Goal: Task Accomplishment & Management: Use online tool/utility

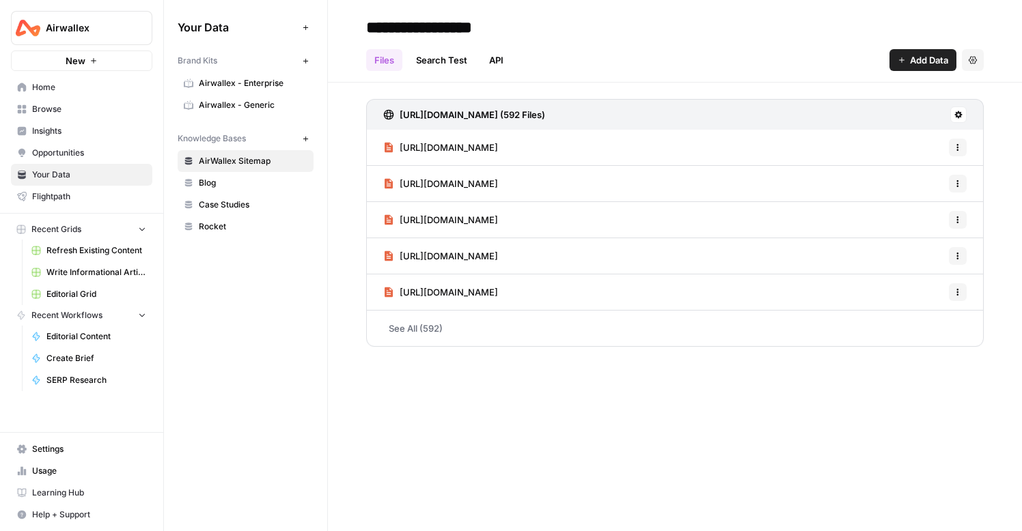
click at [86, 270] on span "Write Informational Article" at bounding box center [96, 272] width 100 height 12
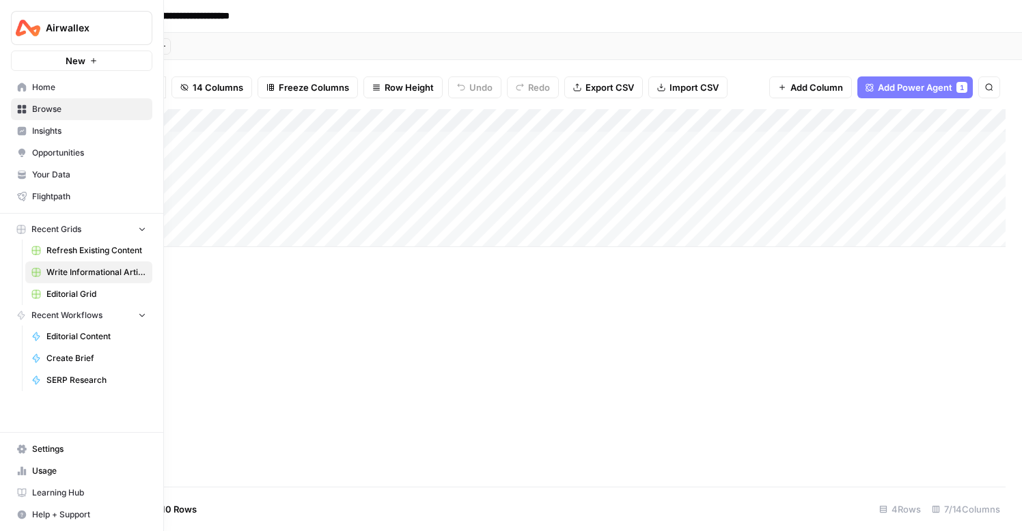
click at [96, 298] on span "Editorial Grid" at bounding box center [96, 294] width 100 height 12
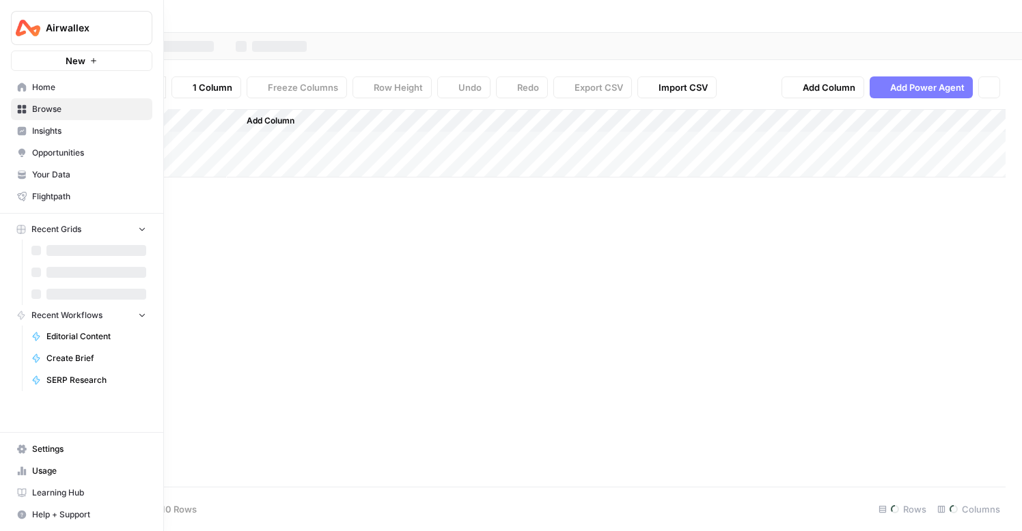
type input "**********"
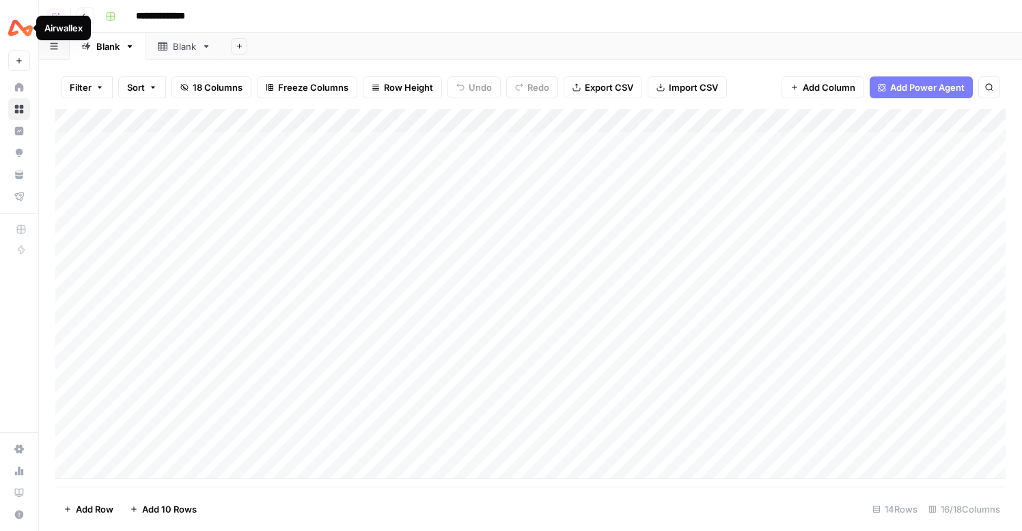
click at [314, 121] on div "Add Column" at bounding box center [530, 294] width 950 height 370
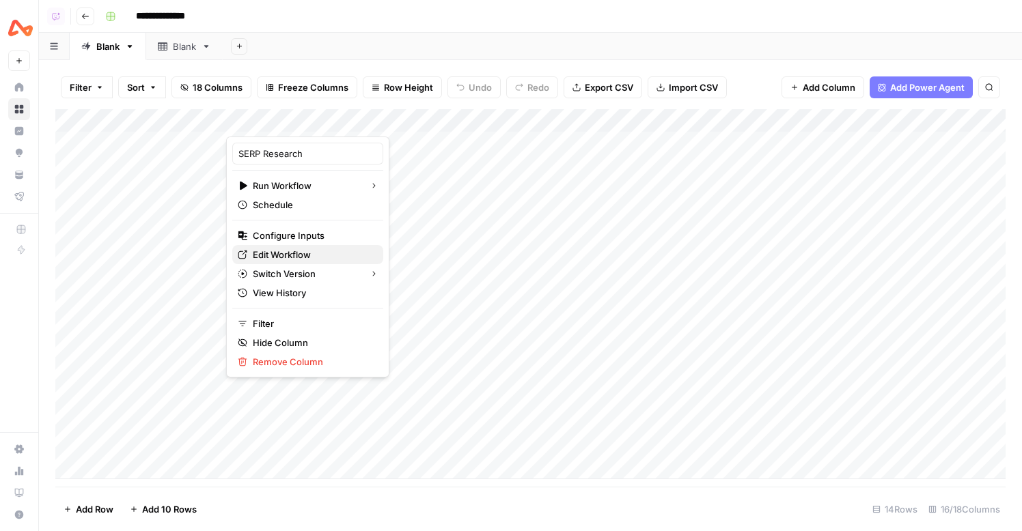
click at [290, 255] on span "Edit Workflow" at bounding box center [313, 255] width 120 height 14
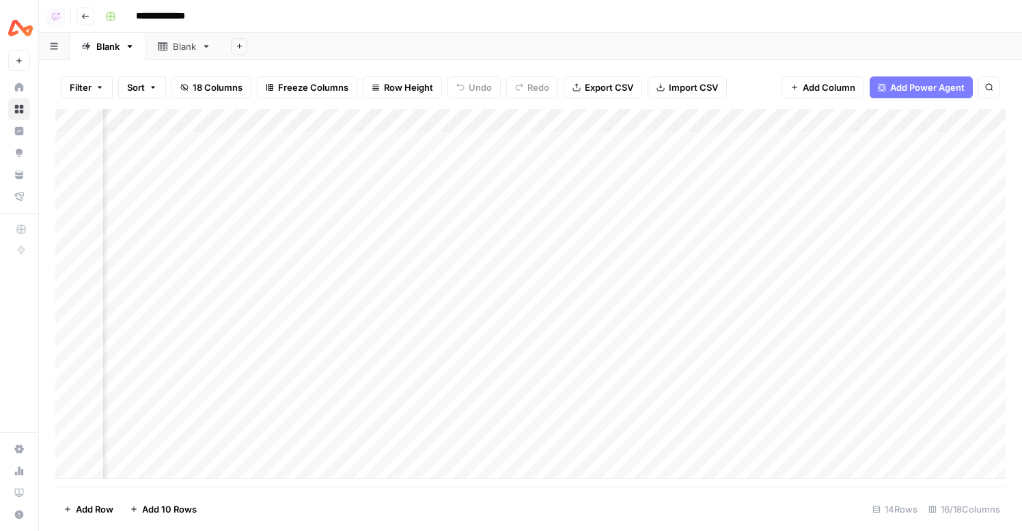
scroll to position [0, 559]
click at [601, 143] on div "Add Column" at bounding box center [530, 294] width 950 height 370
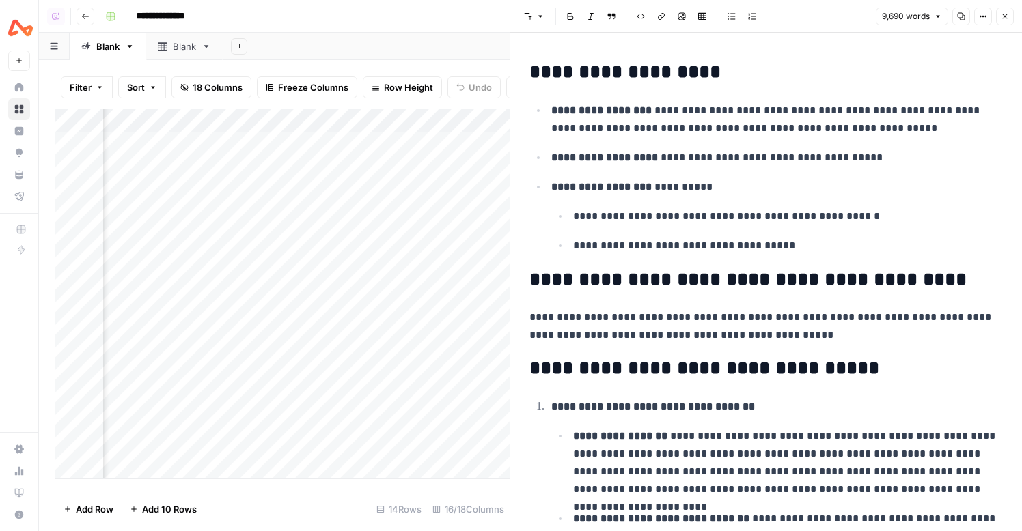
scroll to position [80, 0]
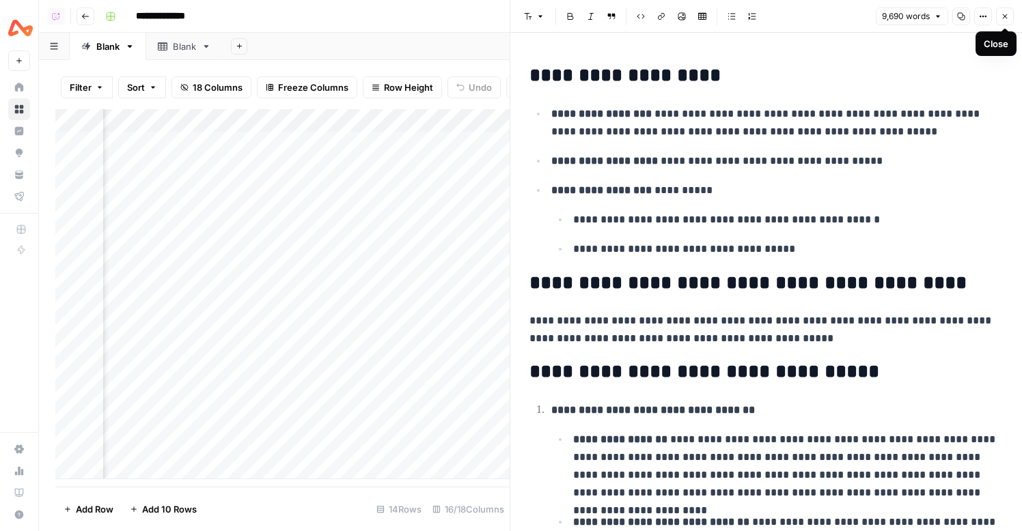
click at [1007, 23] on button "Close" at bounding box center [1005, 17] width 18 height 18
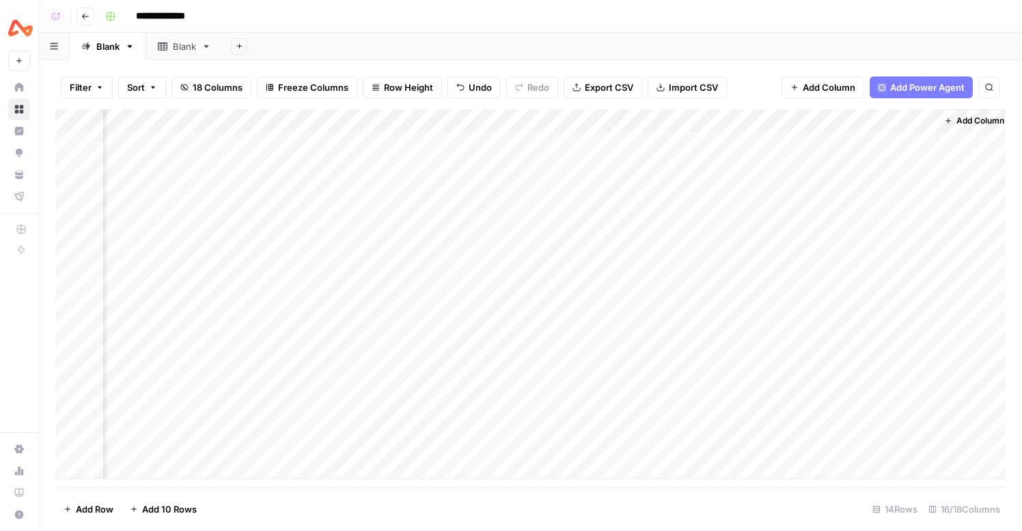
scroll to position [0, 1115]
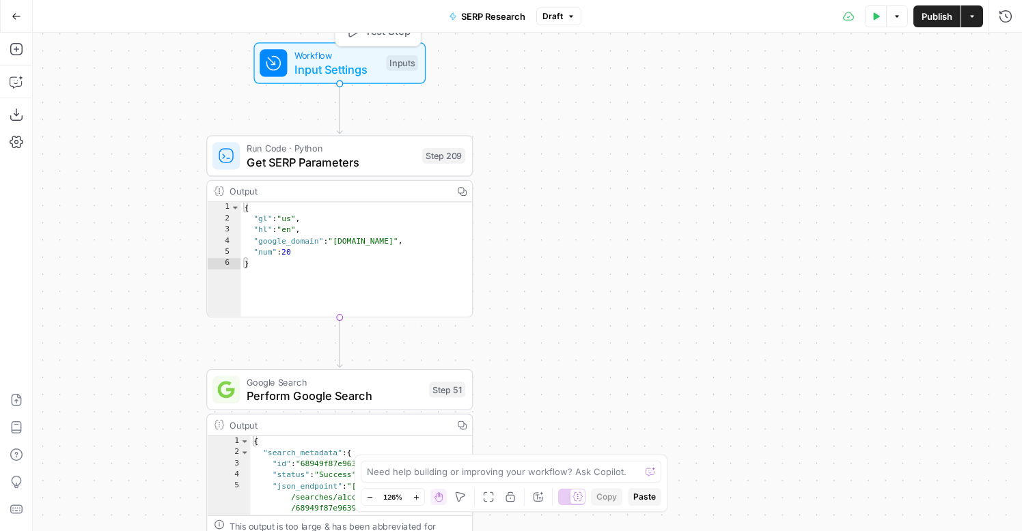
click at [359, 35] on button "Test Step" at bounding box center [378, 31] width 79 height 23
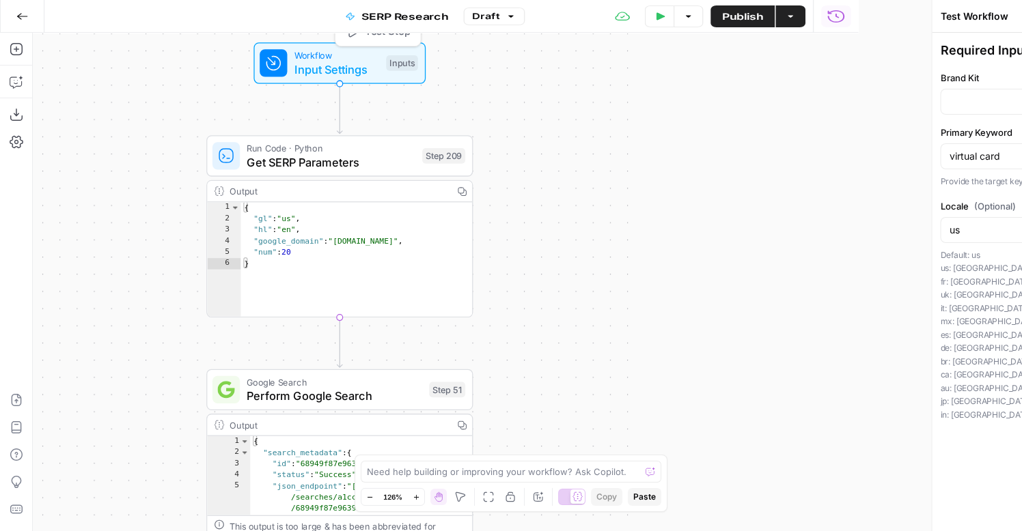
type input "Airwallex - Enterprise"
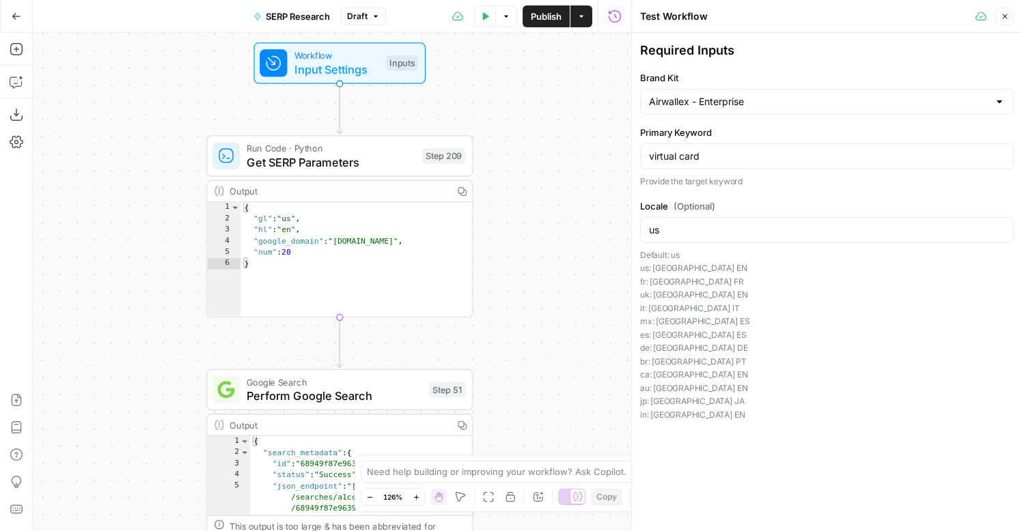
click at [1001, 16] on icon "button" at bounding box center [1005, 16] width 8 height 8
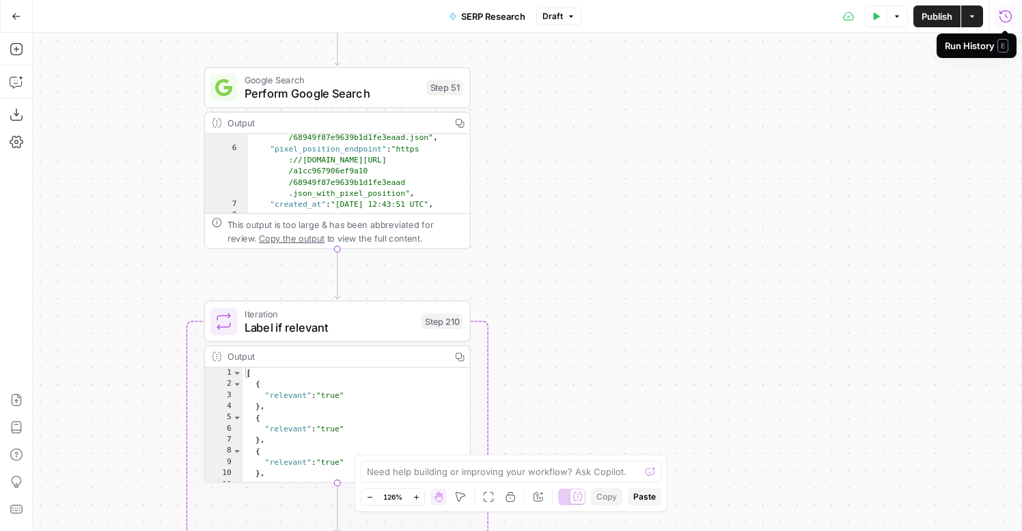
scroll to position [89, 0]
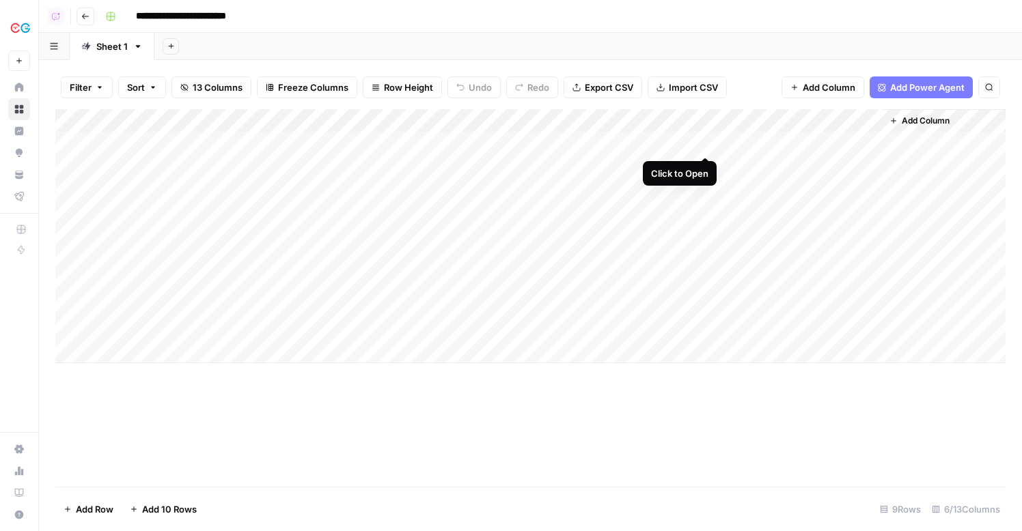
click at [702, 145] on div "Add Column" at bounding box center [530, 236] width 950 height 254
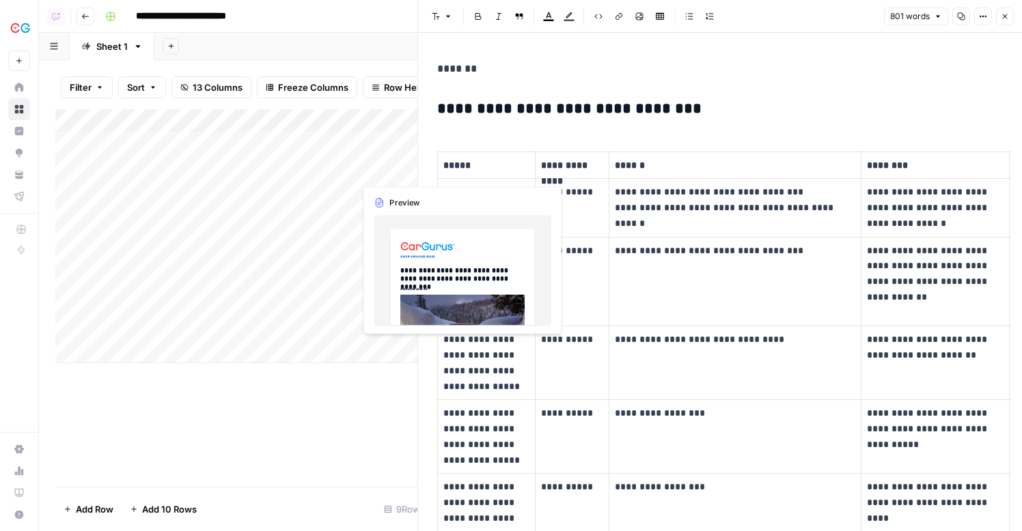
drag, startPoint x: 511, startPoint y: 174, endPoint x: 419, endPoint y: 174, distance: 92.2
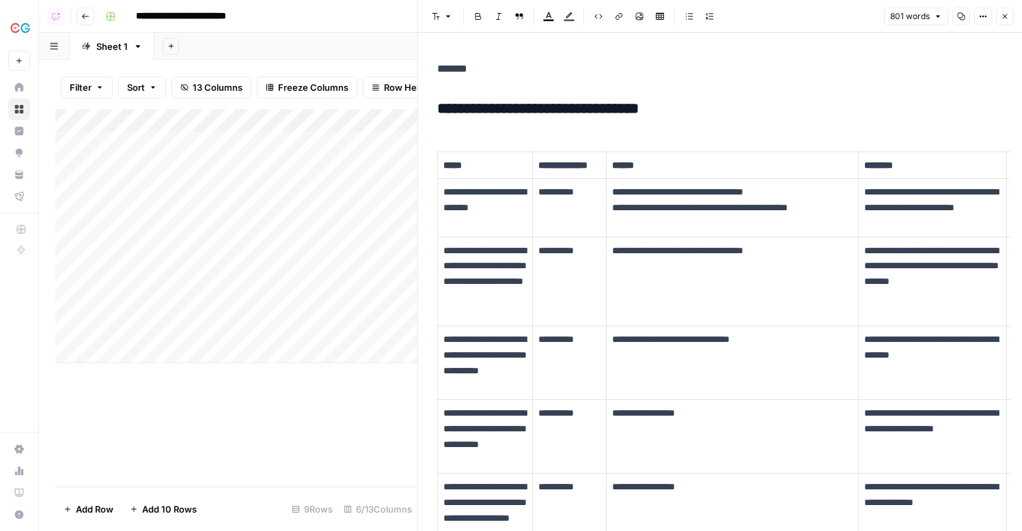
click at [609, 256] on td "**********" at bounding box center [732, 281] width 252 height 89
click at [999, 22] on button "Close" at bounding box center [1005, 17] width 18 height 18
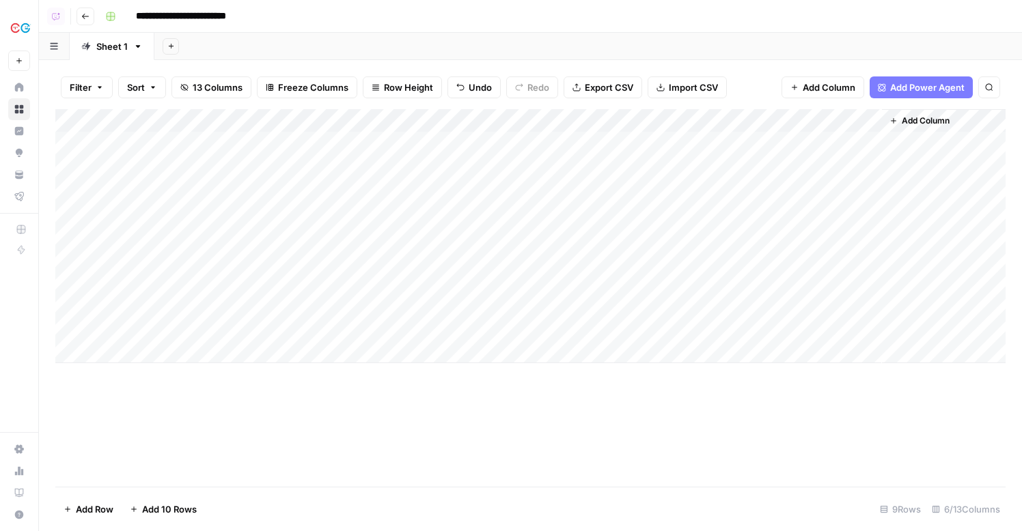
click at [689, 166] on div "Add Column" at bounding box center [530, 236] width 950 height 254
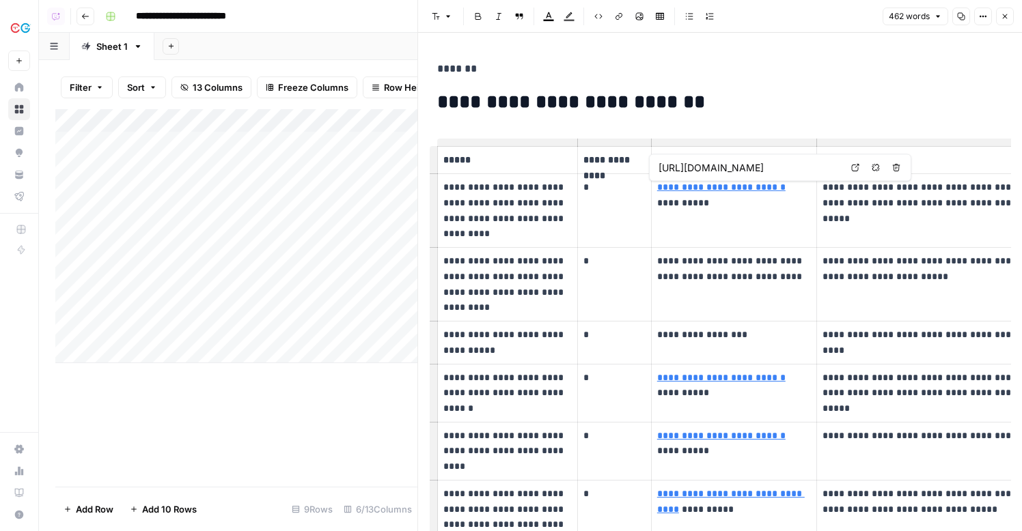
click at [735, 192] on link "**********" at bounding box center [721, 187] width 128 height 10
click at [852, 169] on icon at bounding box center [855, 168] width 8 height 8
click at [483, 187] on p "**********" at bounding box center [507, 211] width 128 height 62
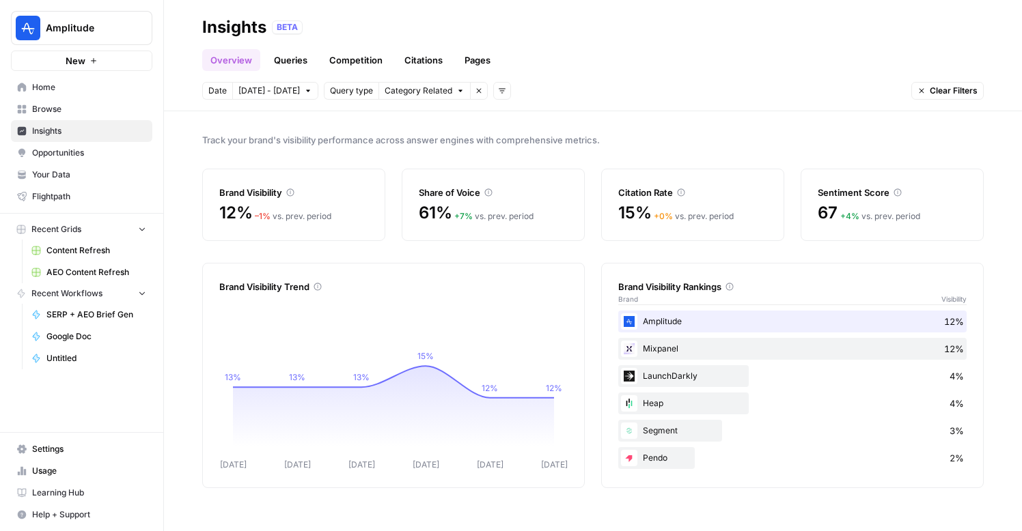
click at [932, 87] on span "Clear Filters" at bounding box center [954, 91] width 48 height 12
click at [281, 89] on span "Oct 7 - Oct 13" at bounding box center [268, 91] width 61 height 12
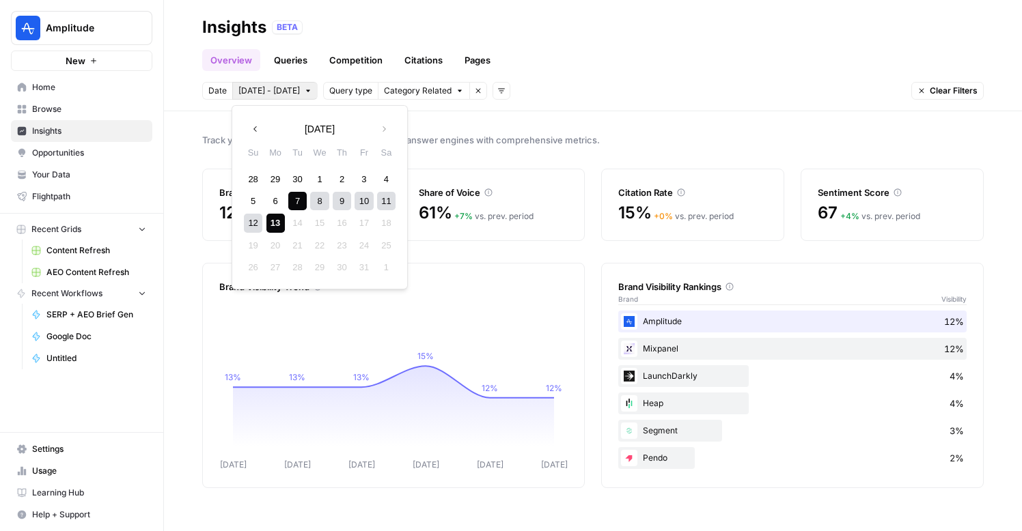
click at [497, 94] on icon "button" at bounding box center [501, 91] width 8 height 8
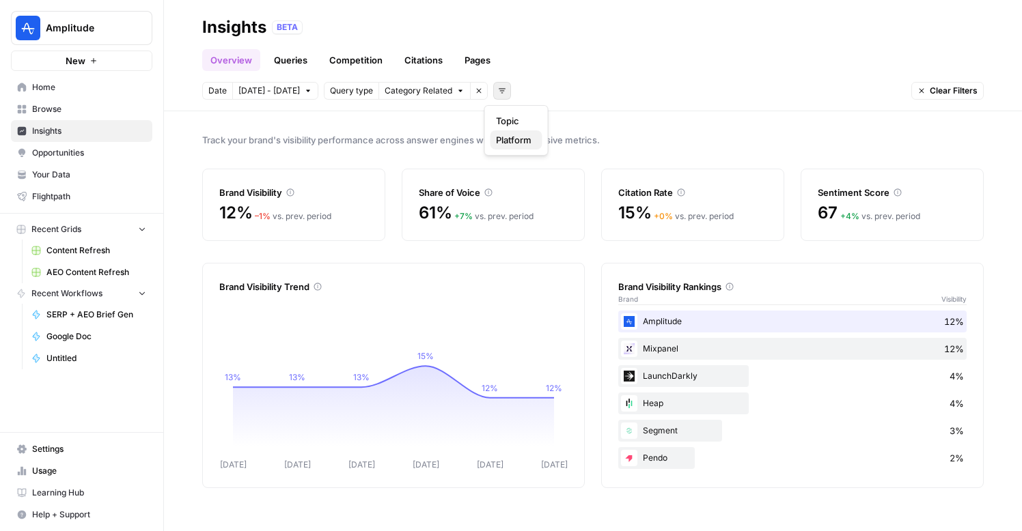
click at [512, 136] on span "Platform" at bounding box center [514, 140] width 36 height 14
click at [579, 95] on span "Select platform" at bounding box center [573, 91] width 59 height 12
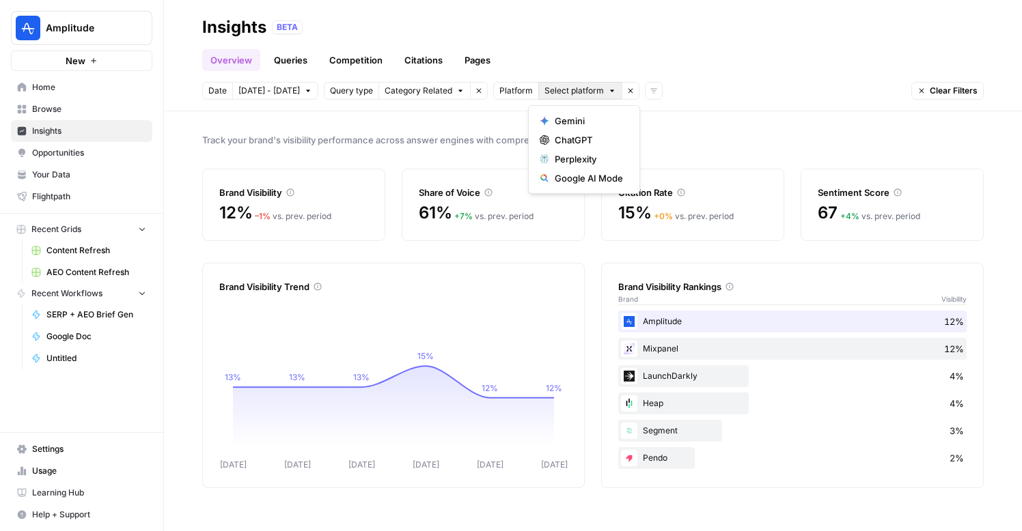
click at [699, 92] on div "Date Oct 7 - Oct 13 Query type Category Related Remove filter Platform Select p…" at bounding box center [592, 91] width 781 height 18
click at [626, 89] on icon "button" at bounding box center [630, 91] width 8 height 8
click at [287, 66] on link "Queries" at bounding box center [291, 60] width 50 height 22
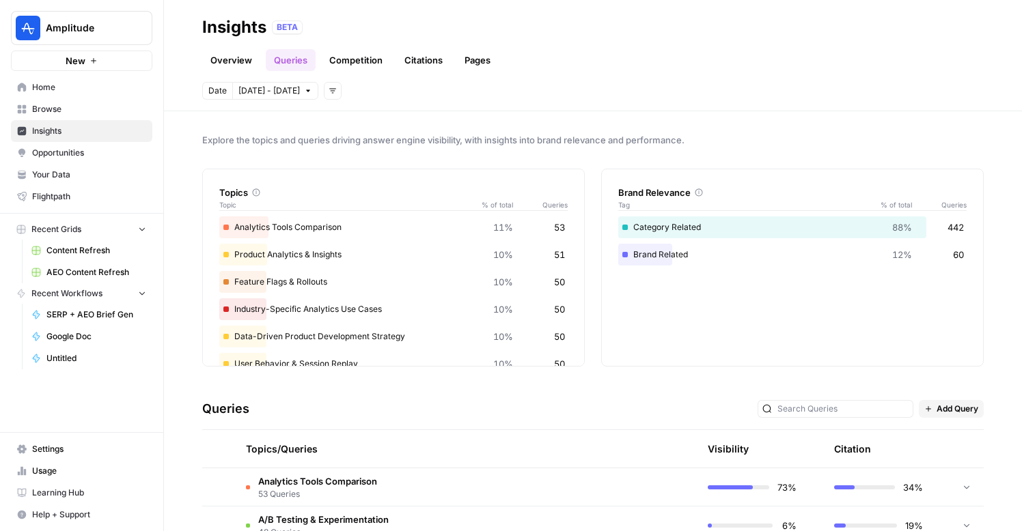
scroll to position [342, 0]
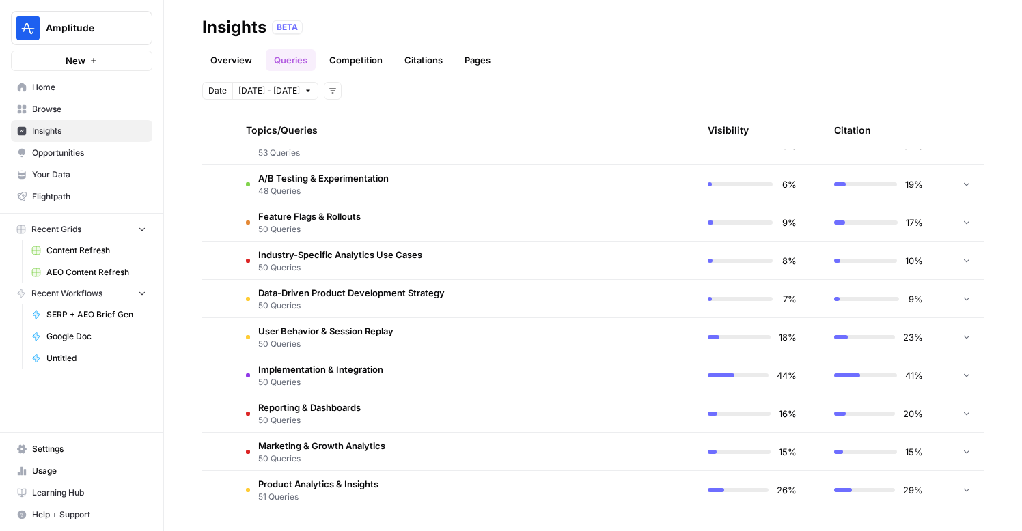
click at [646, 261] on td at bounding box center [632, 261] width 130 height 38
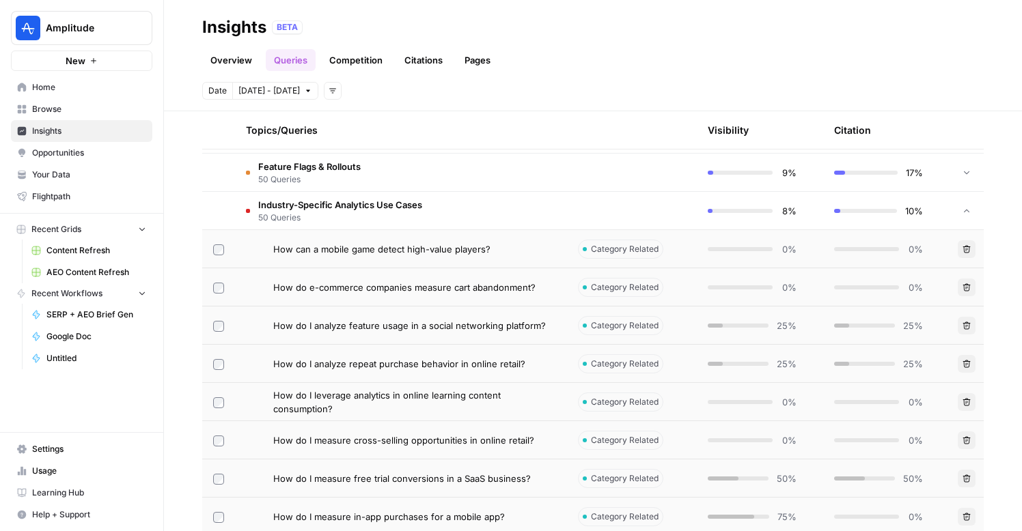
click at [602, 213] on td at bounding box center [632, 211] width 130 height 38
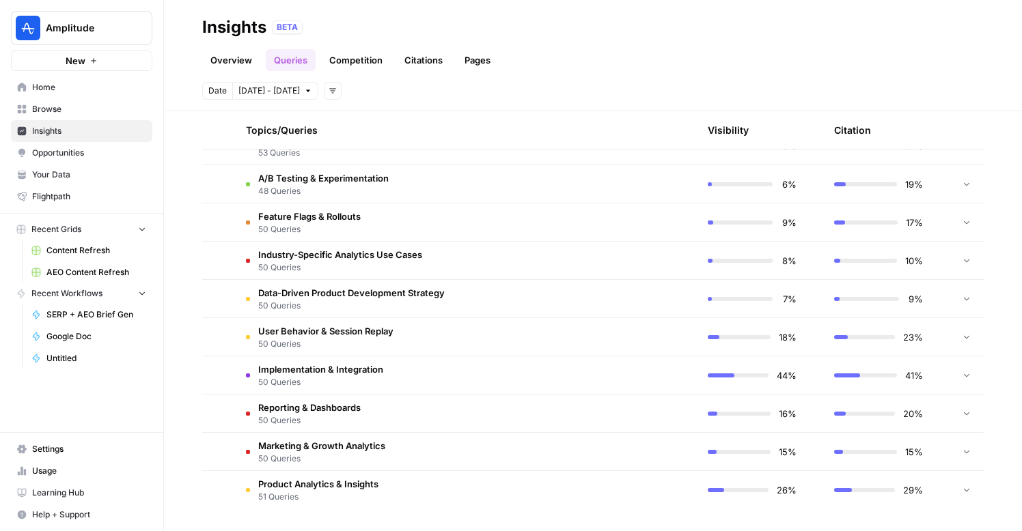
click at [600, 184] on td at bounding box center [632, 184] width 130 height 38
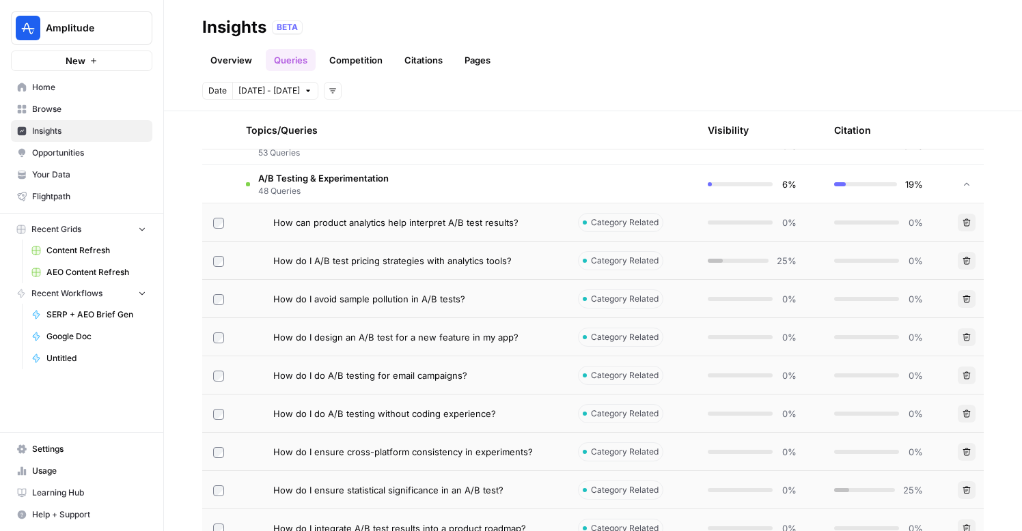
click at [518, 257] on div "How do I A/B test pricing strategies with analytics tools?" at bounding box center [414, 261] width 283 height 14
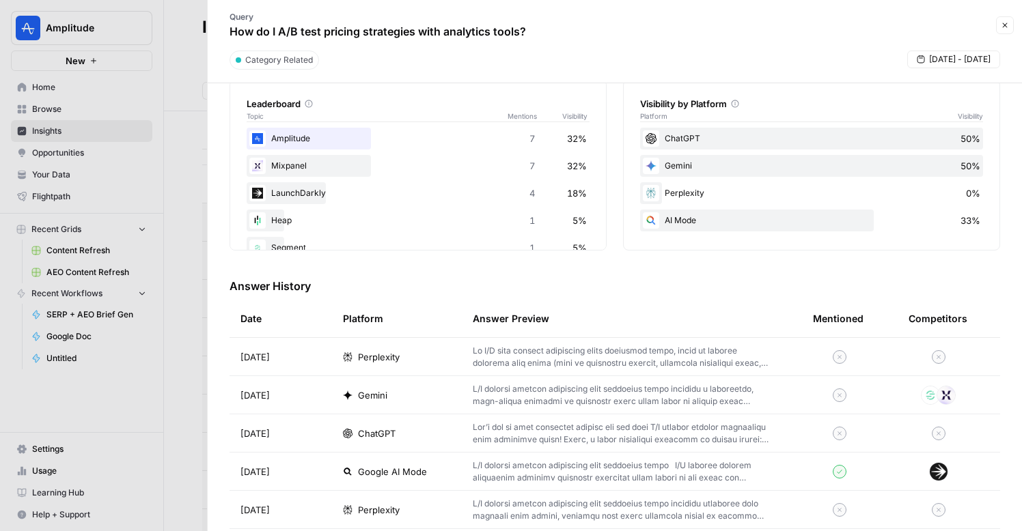
scroll to position [25, 0]
click at [523, 387] on p at bounding box center [621, 395] width 296 height 25
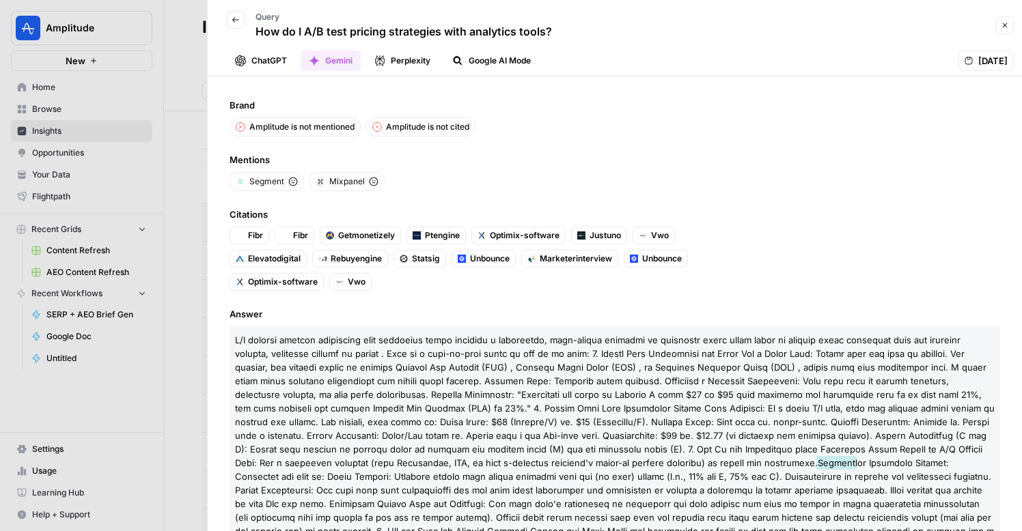
drag, startPoint x: 253, startPoint y: 178, endPoint x: 377, endPoint y: 182, distance: 123.7
click at [377, 182] on ul "Segment Mixpanel" at bounding box center [492, 181] width 525 height 19
drag, startPoint x: 433, startPoint y: 305, endPoint x: 291, endPoint y: 225, distance: 163.3
click at [291, 225] on div "Brand Amplitude is not mentioned Amplitude is not cited Mentions Segment Mixpan…" at bounding box center [615, 304] width 814 height 455
click at [235, 22] on icon "button" at bounding box center [236, 20] width 8 height 8
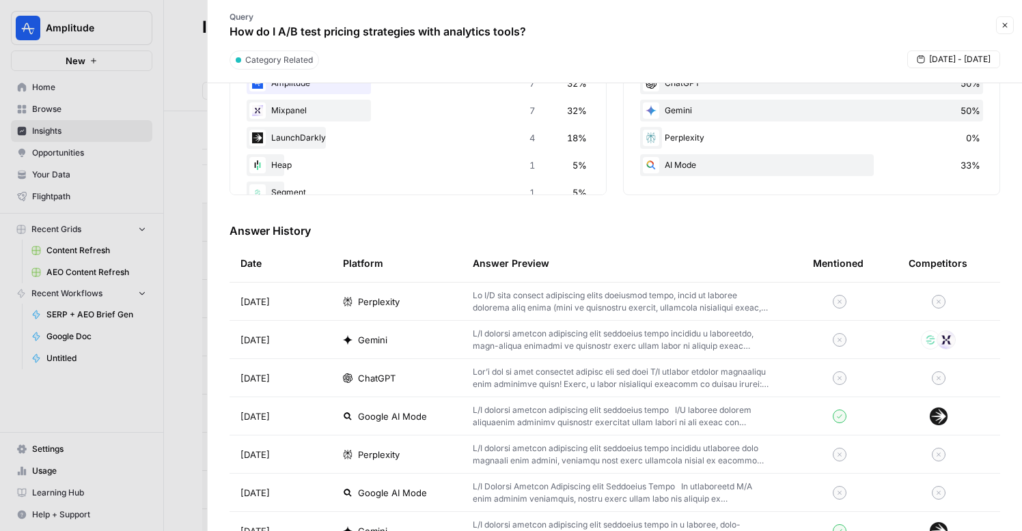
scroll to position [423, 0]
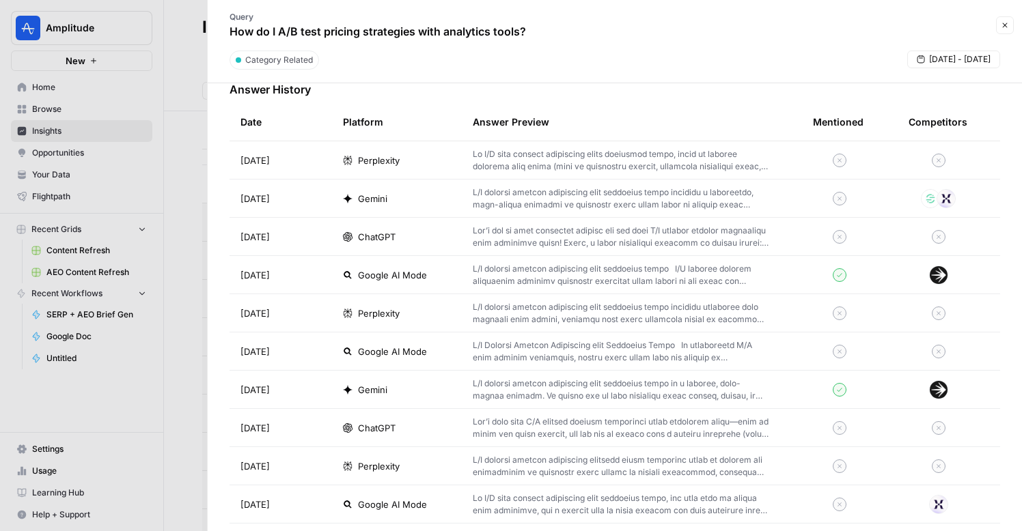
click at [1002, 27] on icon "button" at bounding box center [1005, 25] width 8 height 8
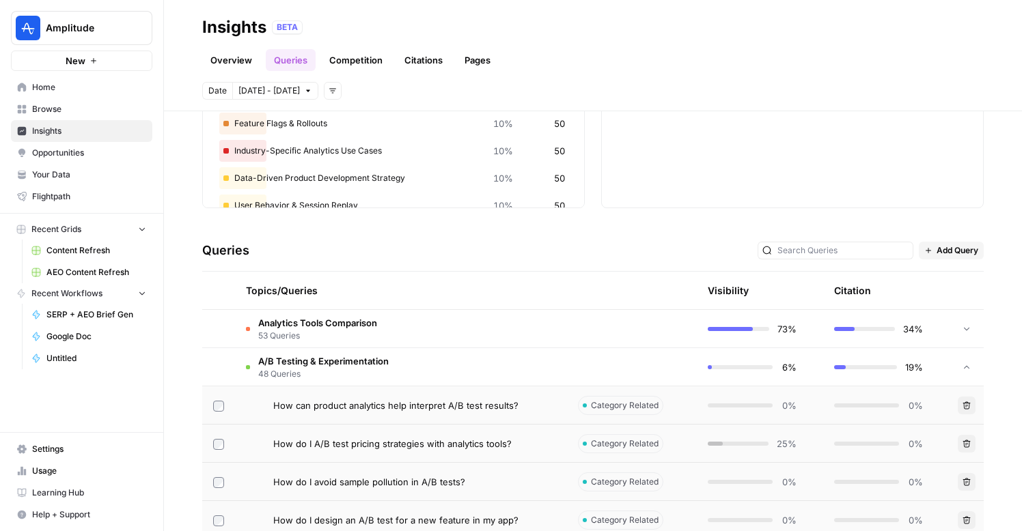
scroll to position [196, 0]
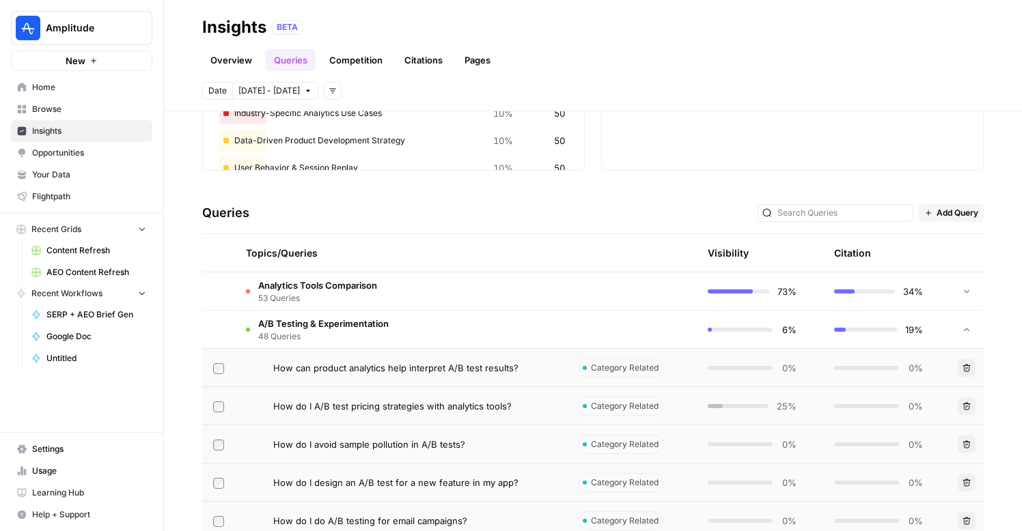
click at [591, 333] on td at bounding box center [632, 330] width 130 height 38
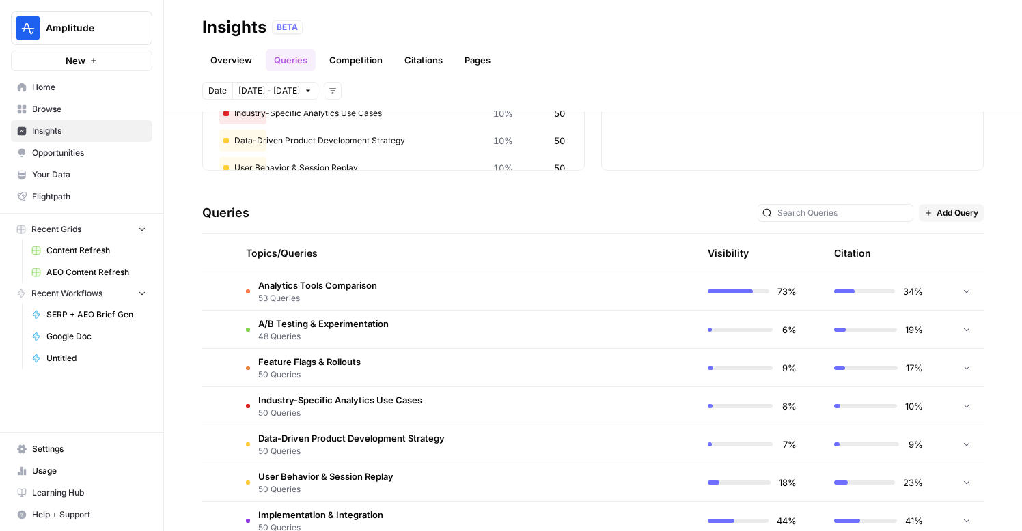
scroll to position [0, 0]
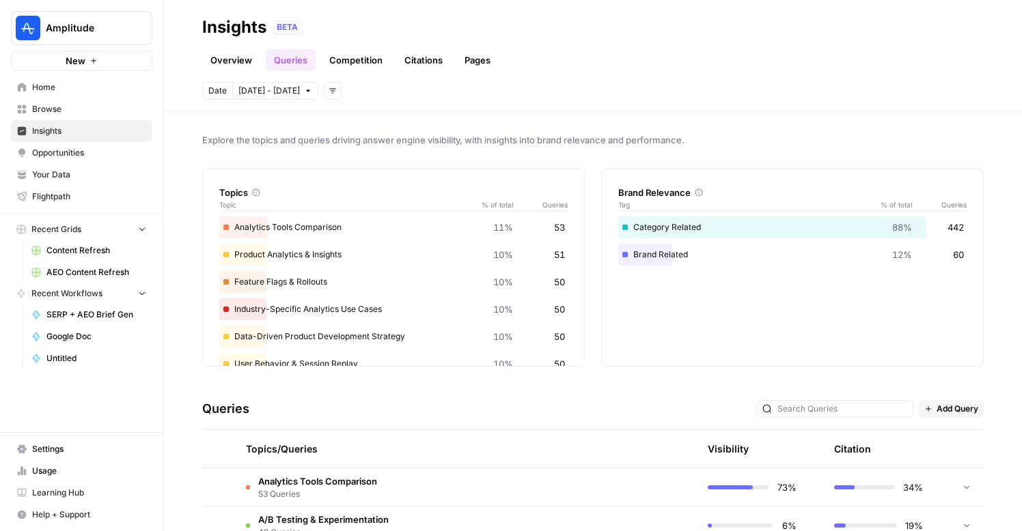
click at [107, 157] on span "Opportunities" at bounding box center [89, 153] width 114 height 12
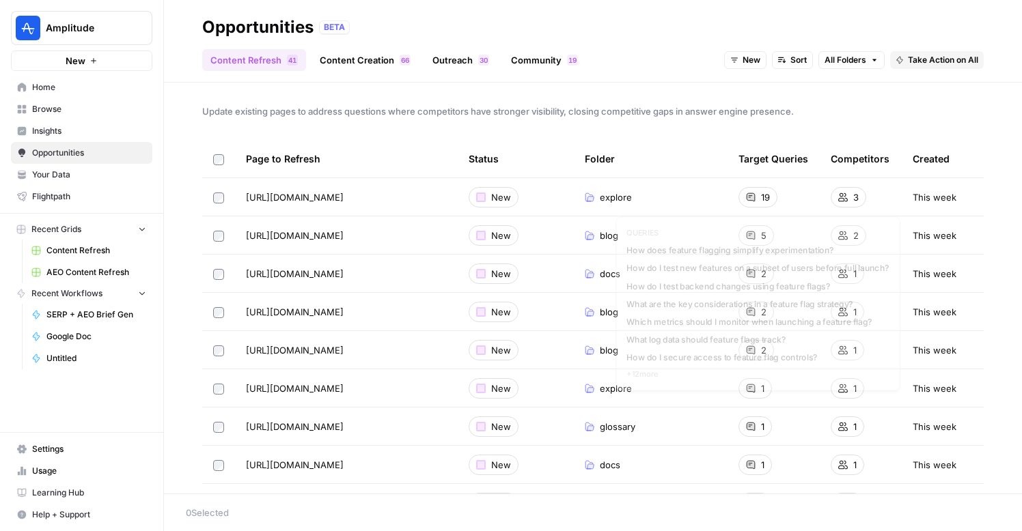
click at [760, 189] on div "19" at bounding box center [757, 197] width 39 height 20
click at [378, 59] on link "Content Creation 6 6" at bounding box center [364, 60] width 107 height 22
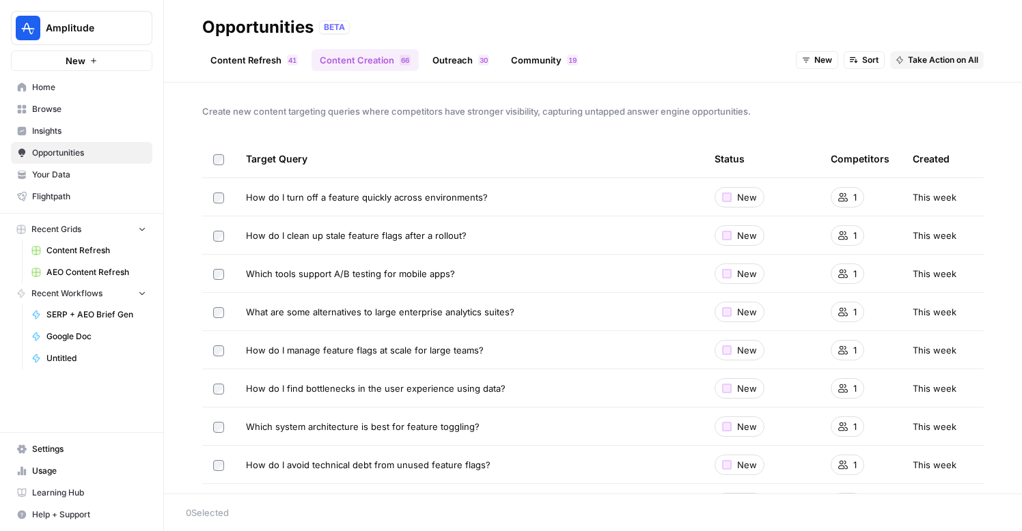
click at [466, 62] on link "Outreach 0 3" at bounding box center [460, 60] width 73 height 22
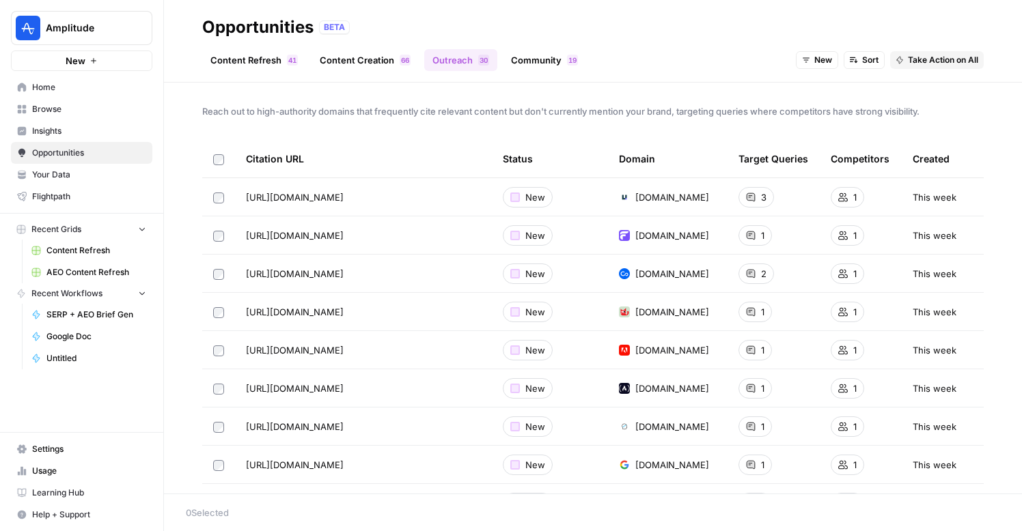
click at [348, 64] on link "Content Creation 6 6" at bounding box center [364, 60] width 107 height 22
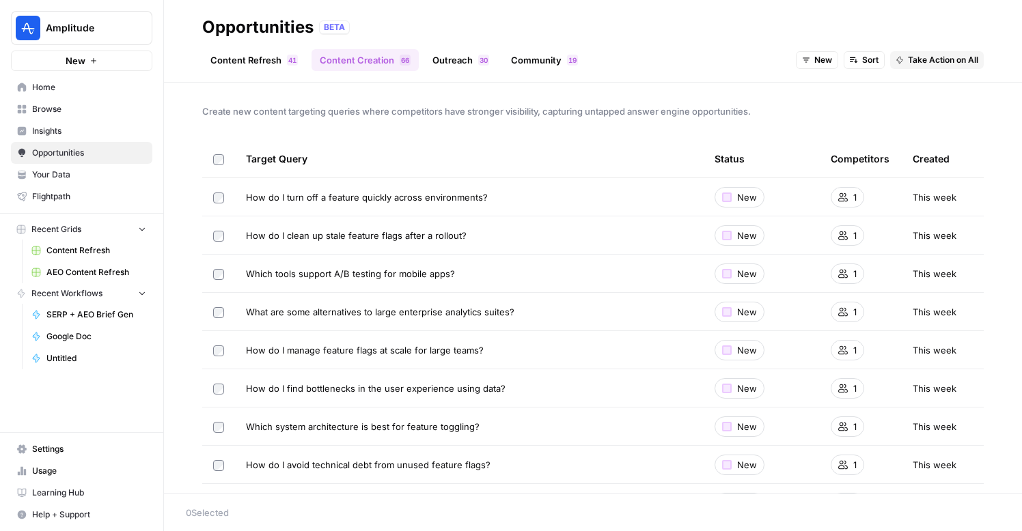
click at [441, 54] on link "Outreach 0 3" at bounding box center [460, 60] width 73 height 22
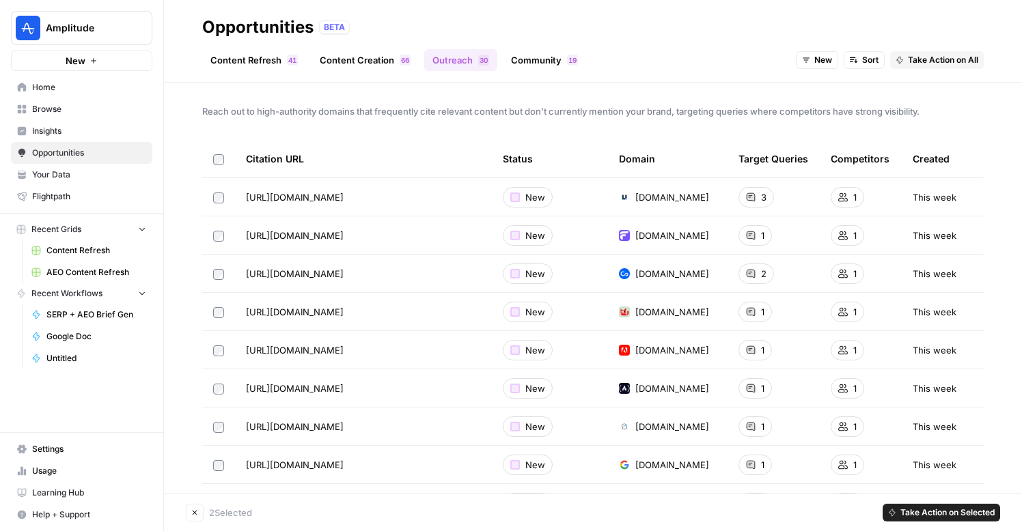
click at [218, 264] on td at bounding box center [218, 274] width 33 height 38
click at [937, 66] on button "Take Action on All" at bounding box center [937, 60] width 94 height 18
click at [941, 92] on span "Create New Grid" at bounding box center [957, 90] width 82 height 14
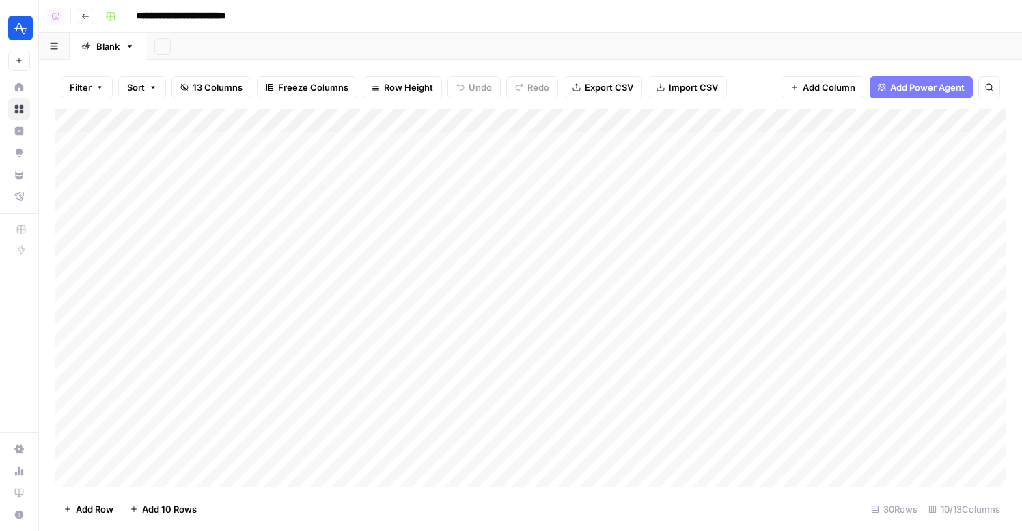
click at [84, 23] on button "Go back" at bounding box center [86, 17] width 18 height 18
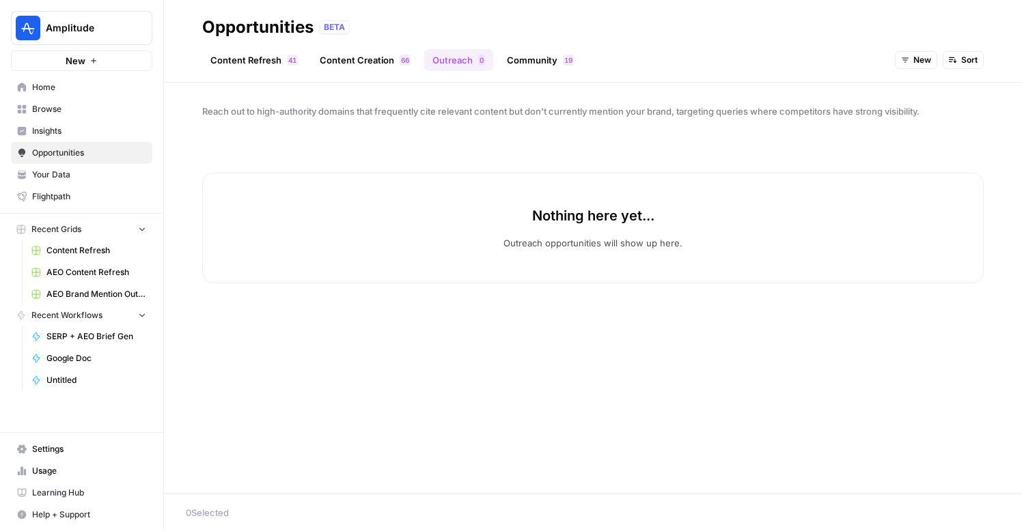
click at [104, 78] on link "Home" at bounding box center [81, 88] width 141 height 22
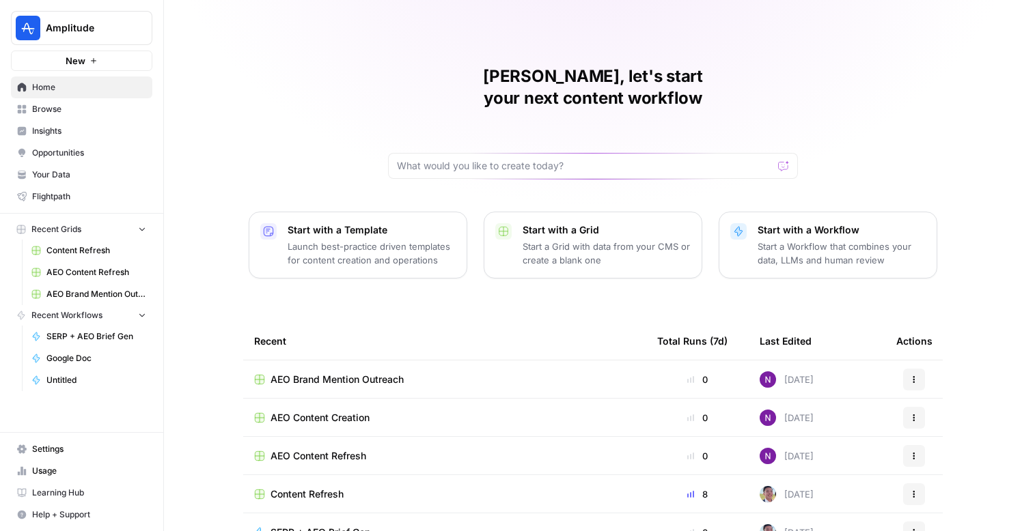
click at [916, 376] on icon "button" at bounding box center [914, 380] width 8 height 8
click at [867, 423] on span "Delete" at bounding box center [853, 421] width 109 height 14
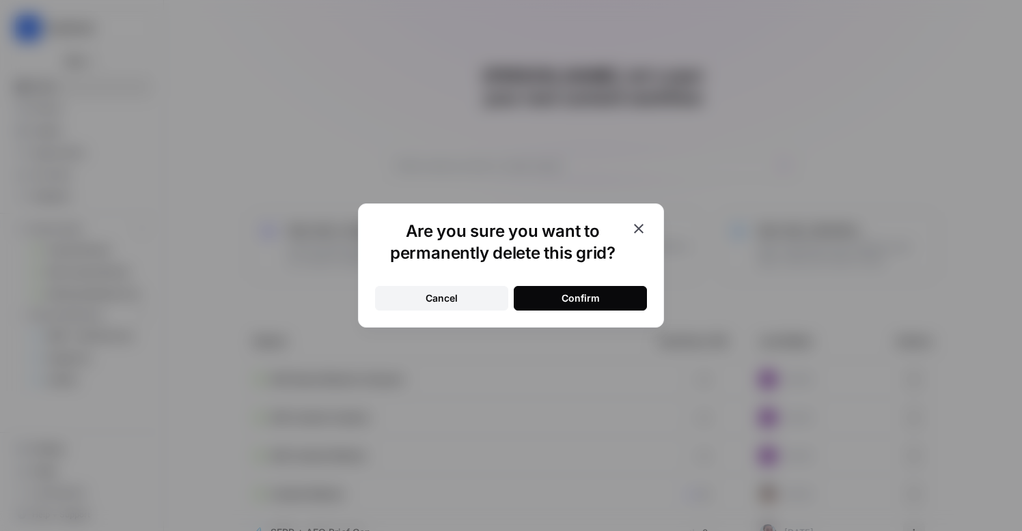
click at [581, 294] on div "Confirm" at bounding box center [580, 299] width 38 height 14
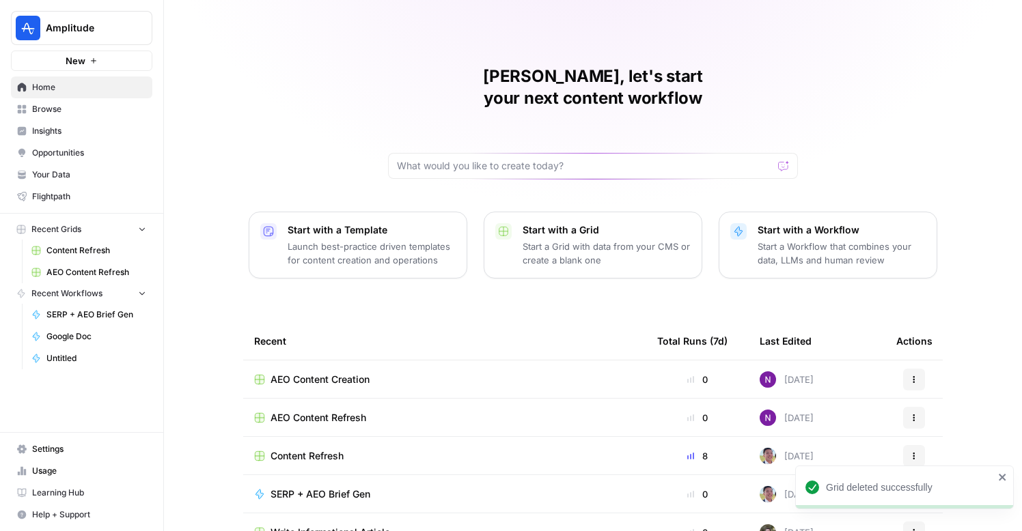
click at [71, 92] on span "Home" at bounding box center [89, 87] width 114 height 12
click at [60, 132] on span "Insights" at bounding box center [89, 131] width 114 height 12
